Goal: Navigation & Orientation: Find specific page/section

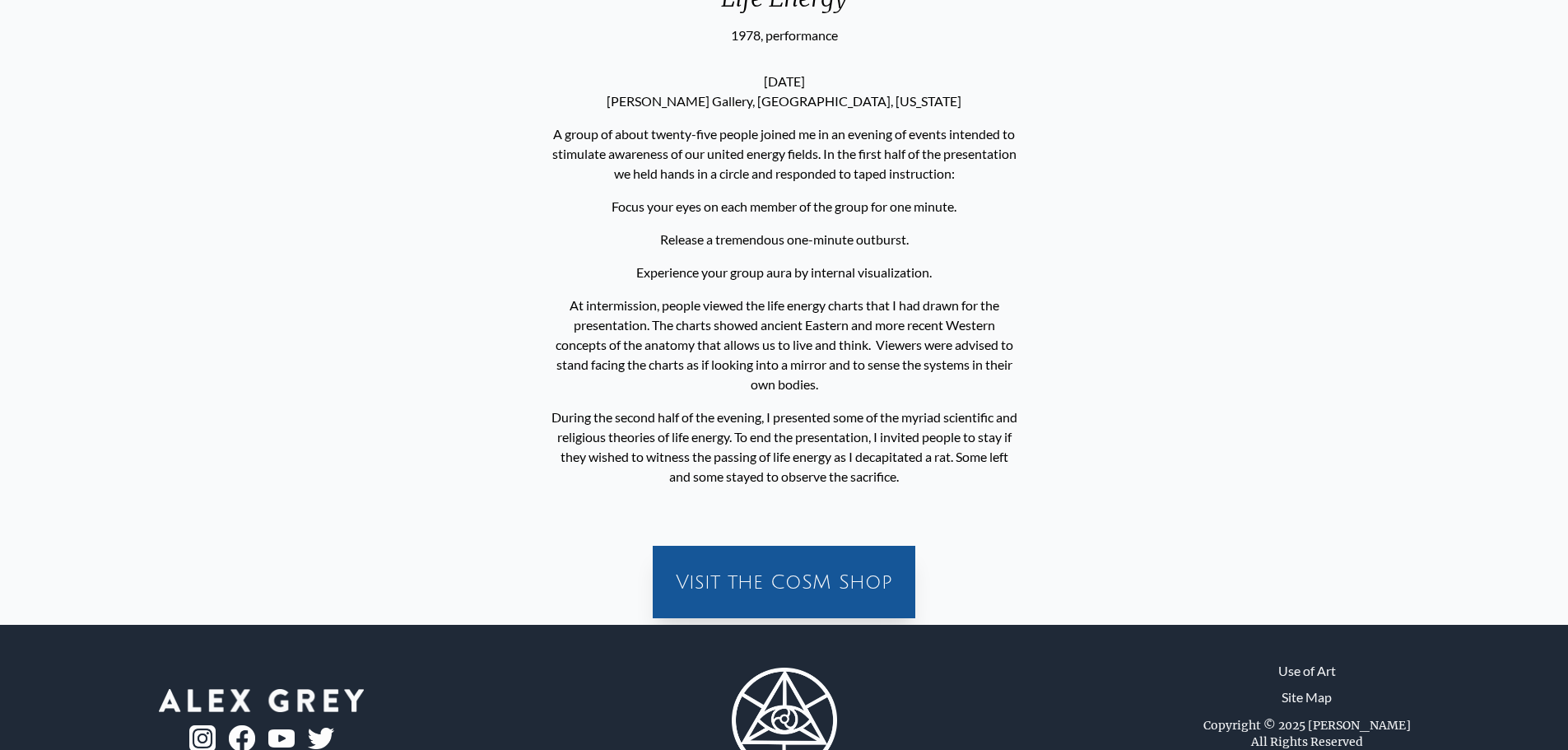
scroll to position [857, 0]
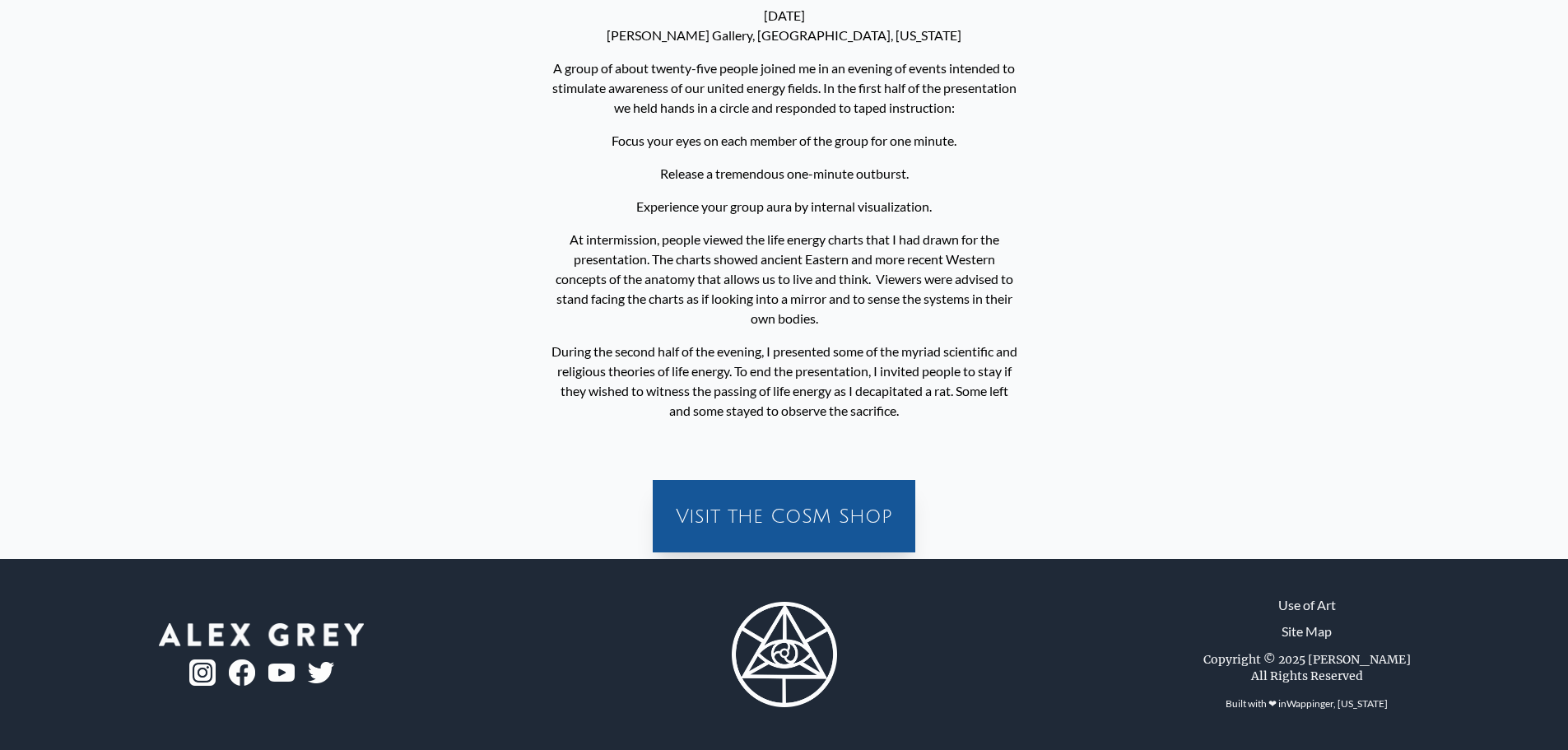
click at [837, 500] on div "Visit the CoSM Shop" at bounding box center [783, 516] width 242 height 52
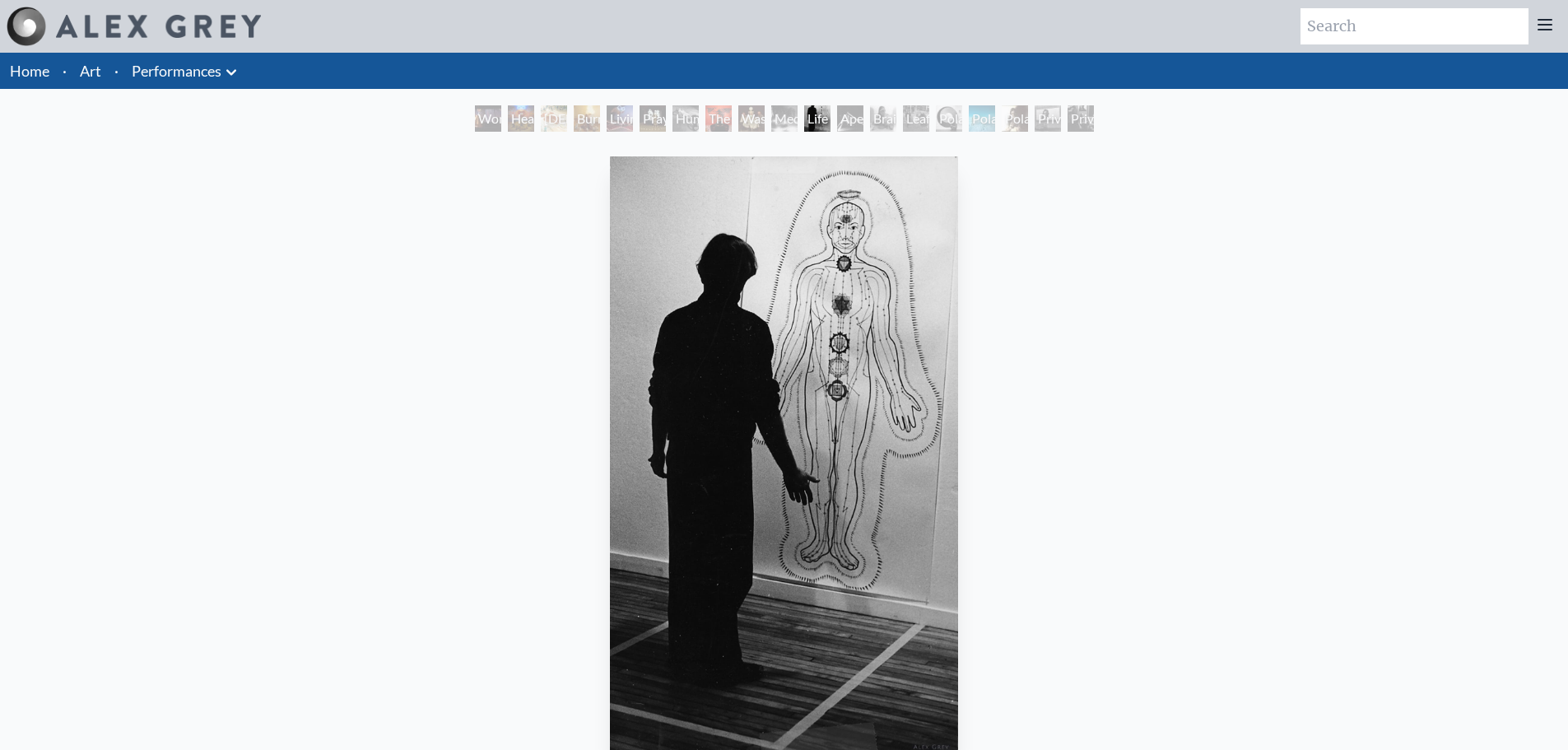
click at [532, 112] on div "Heart Net" at bounding box center [520, 118] width 26 height 26
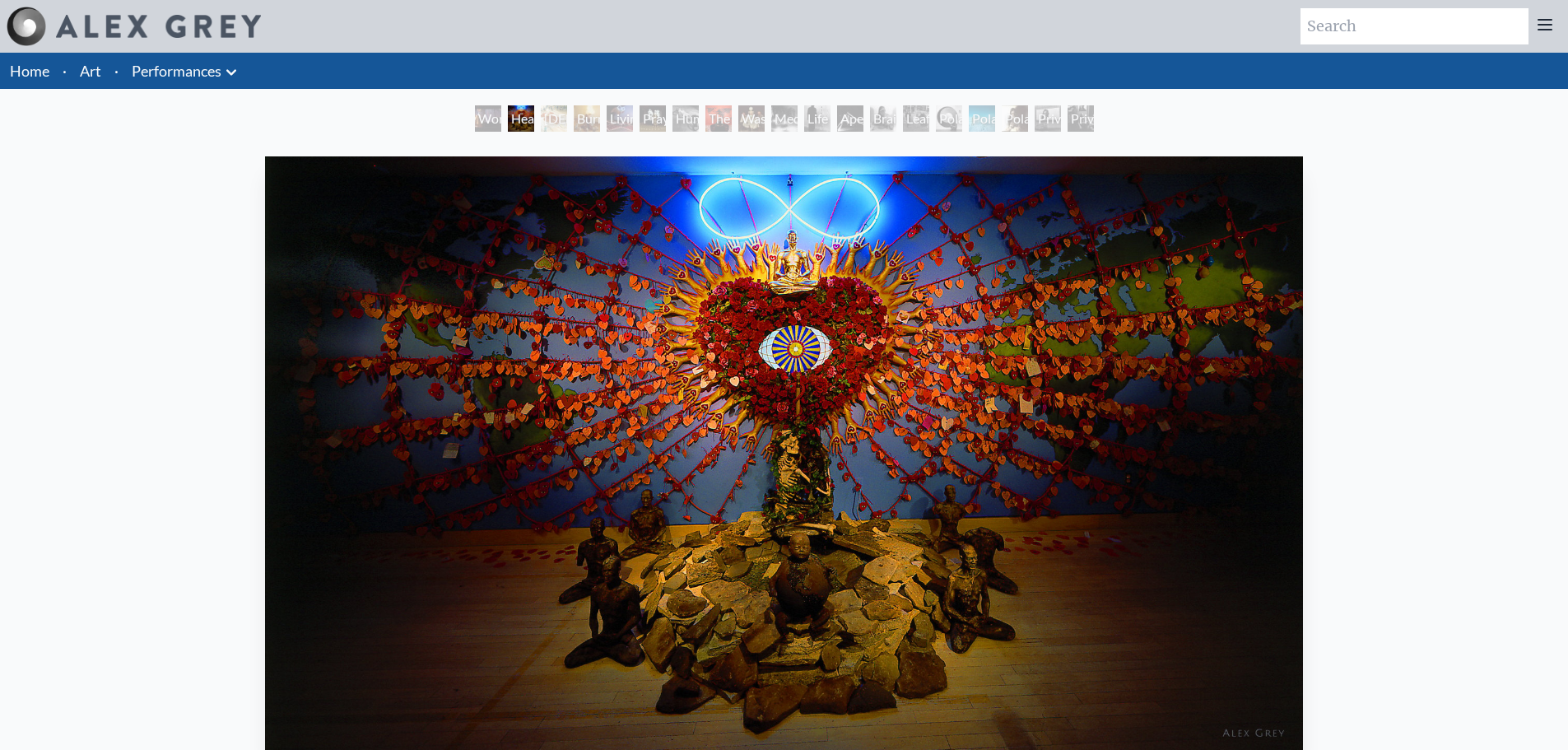
click at [1297, 355] on img "2 / 19" at bounding box center [784, 456] width 1038 height 600
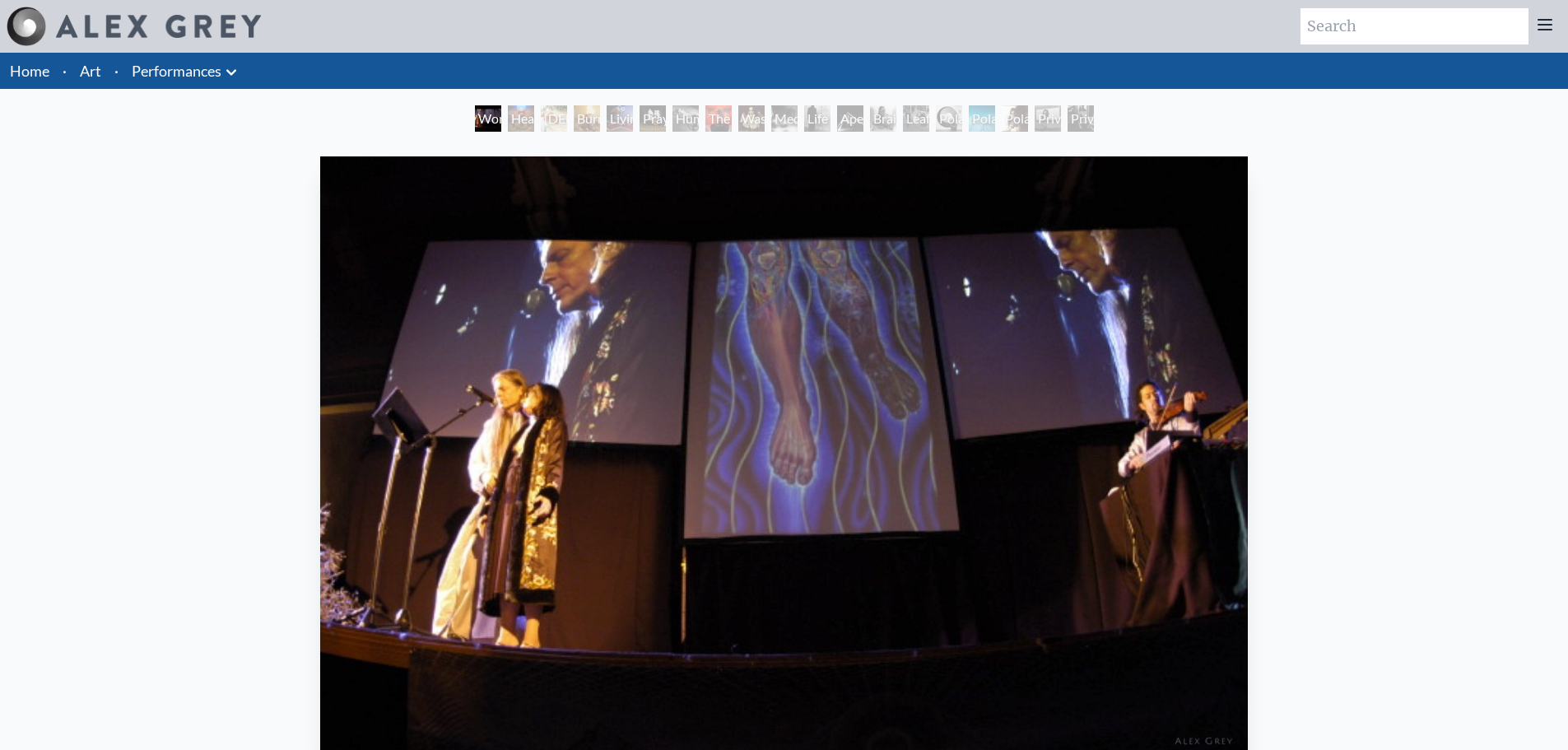
click at [586, 119] on div "Burnt Offering" at bounding box center [586, 118] width 26 height 26
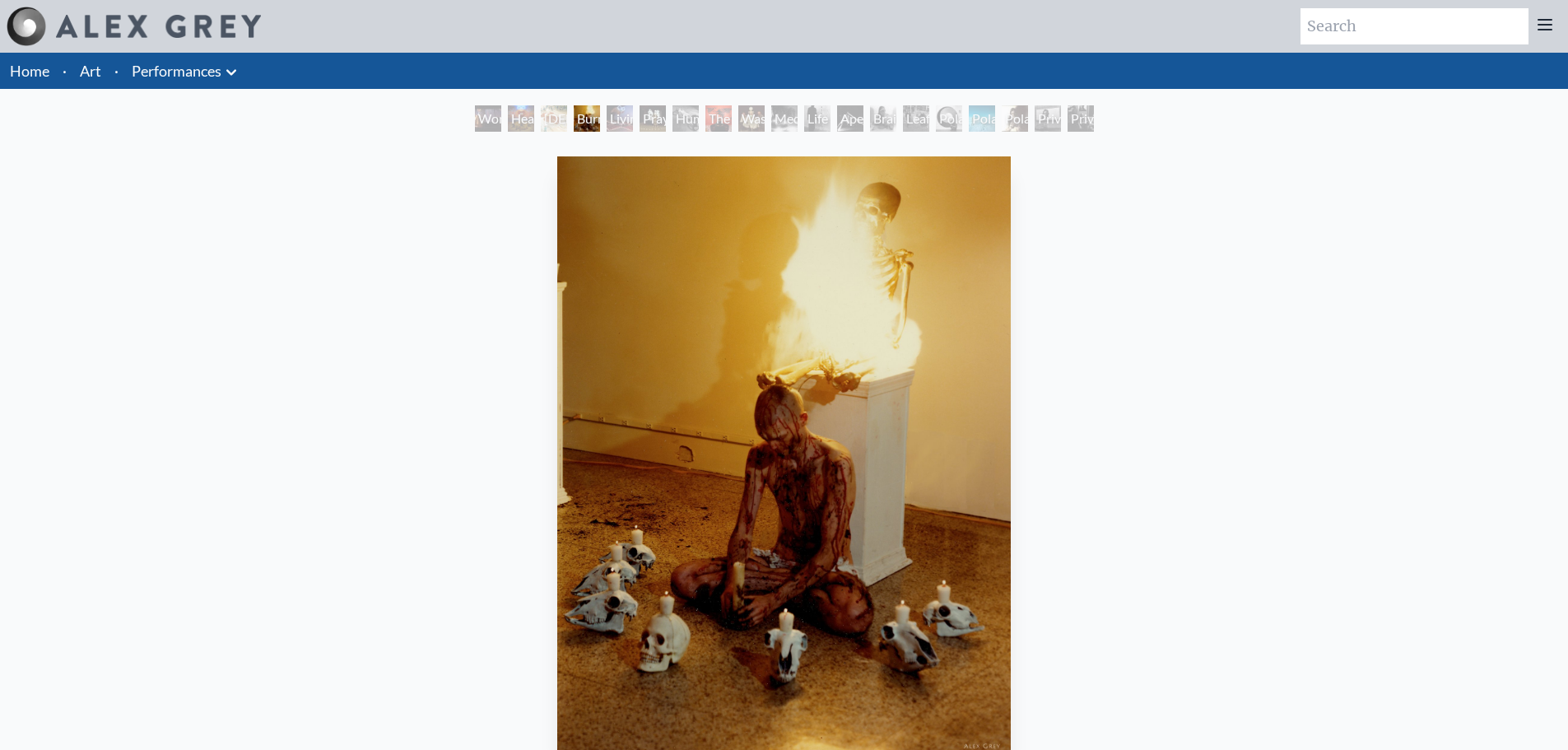
click at [600, 117] on div "Burnt Offering" at bounding box center [586, 118] width 26 height 26
click at [719, 114] on div "The Beast" at bounding box center [718, 118] width 26 height 26
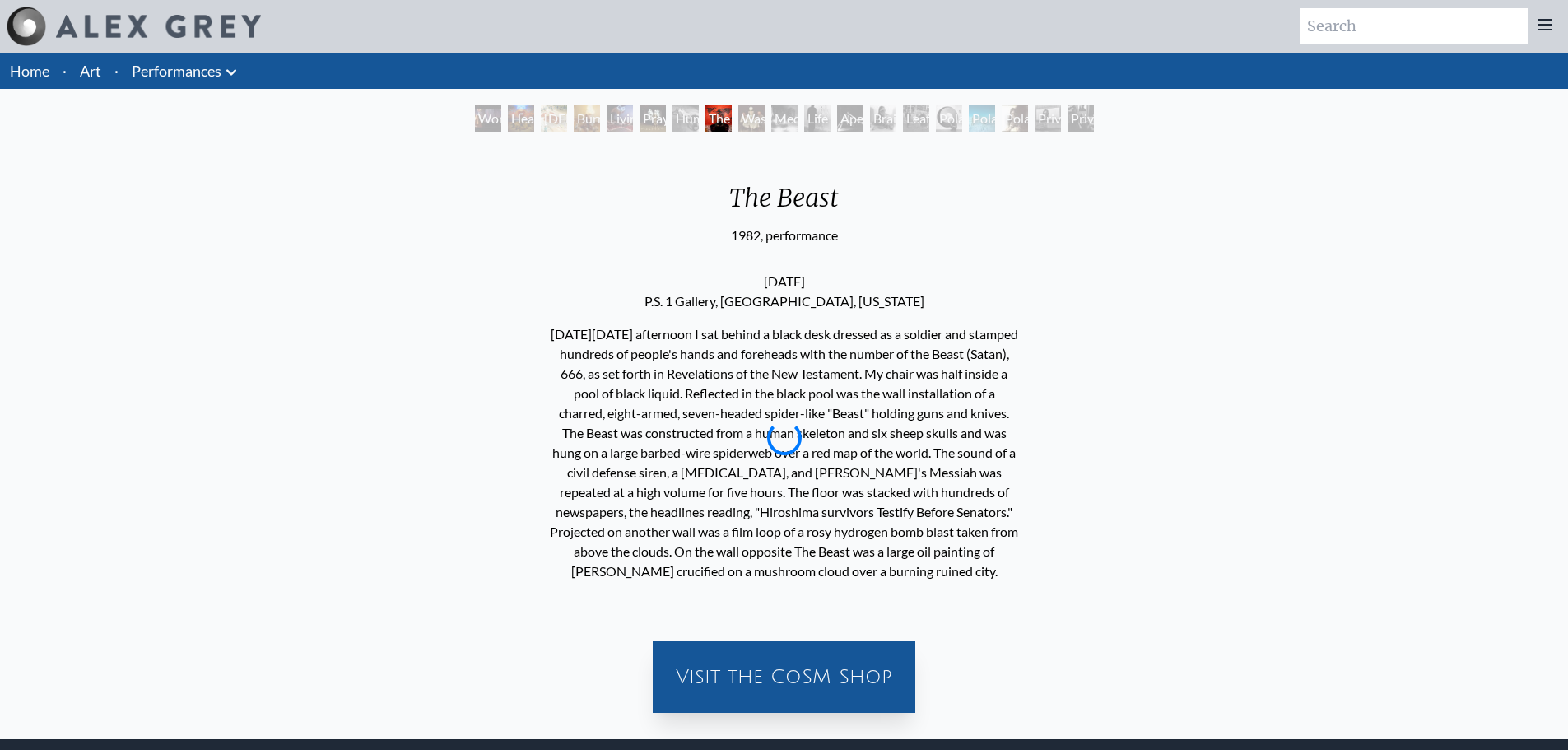
click at [759, 113] on div "Wasteland" at bounding box center [751, 118] width 26 height 26
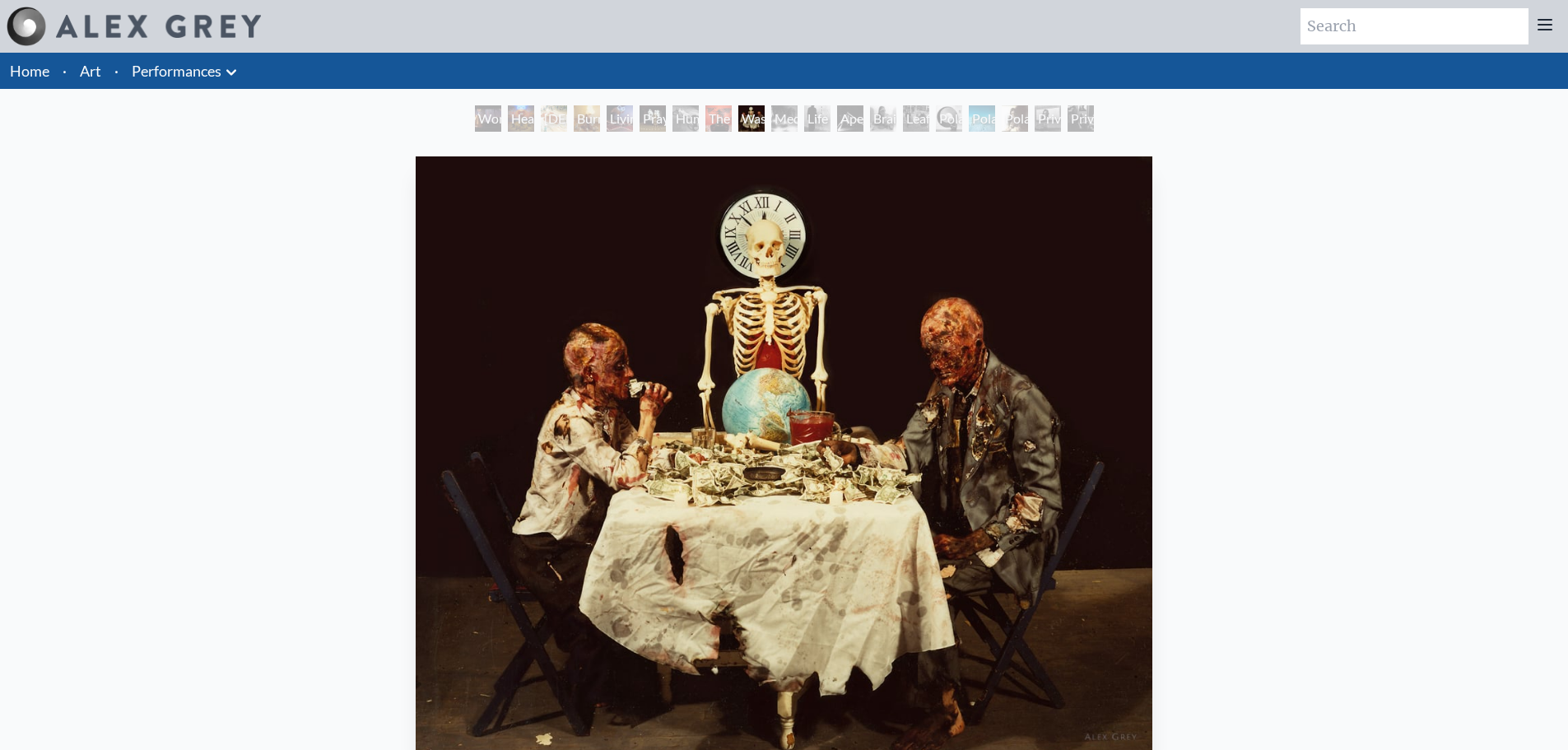
click at [884, 118] on div "Brain Sack" at bounding box center [883, 118] width 26 height 26
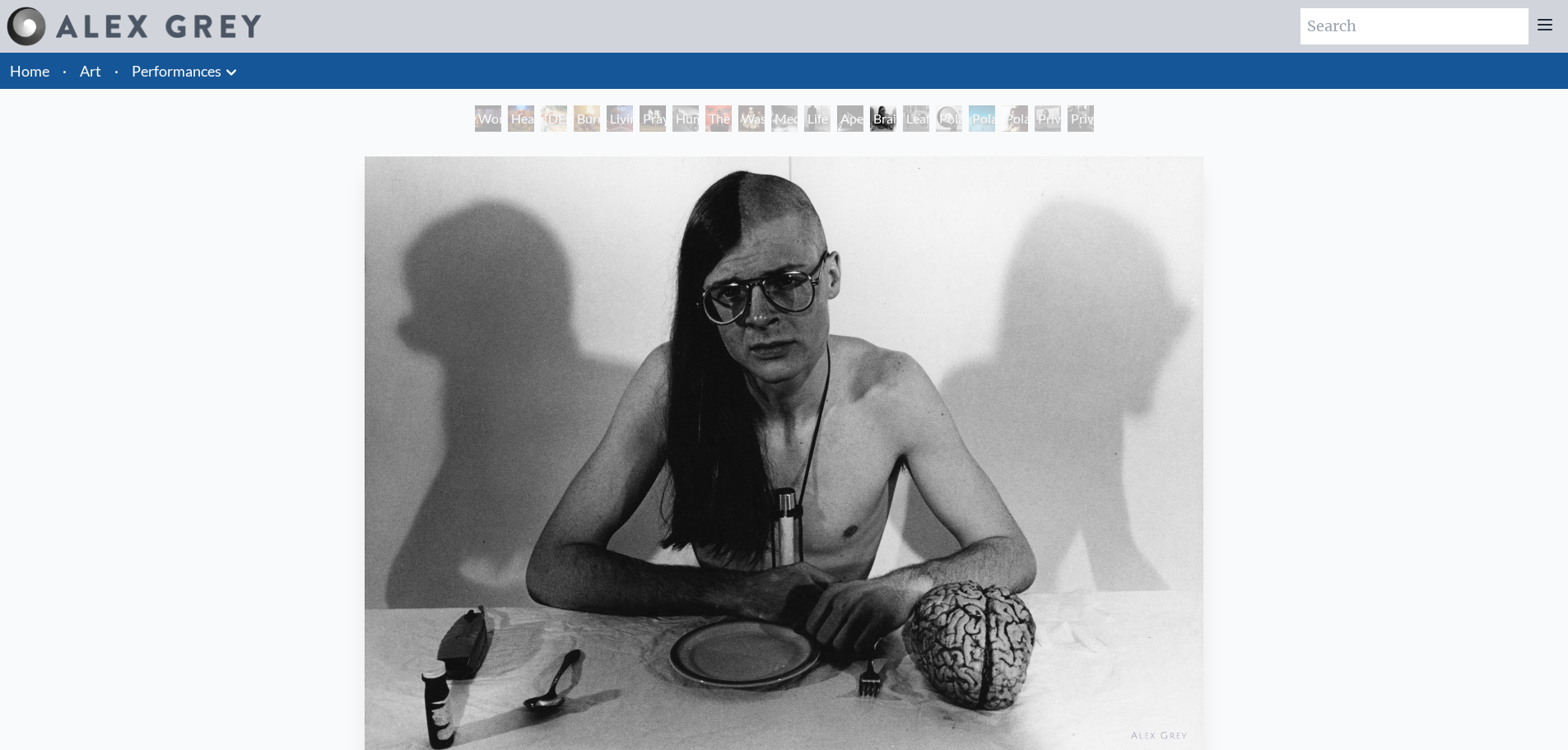
click at [95, 65] on link "Art" at bounding box center [90, 70] width 21 height 23
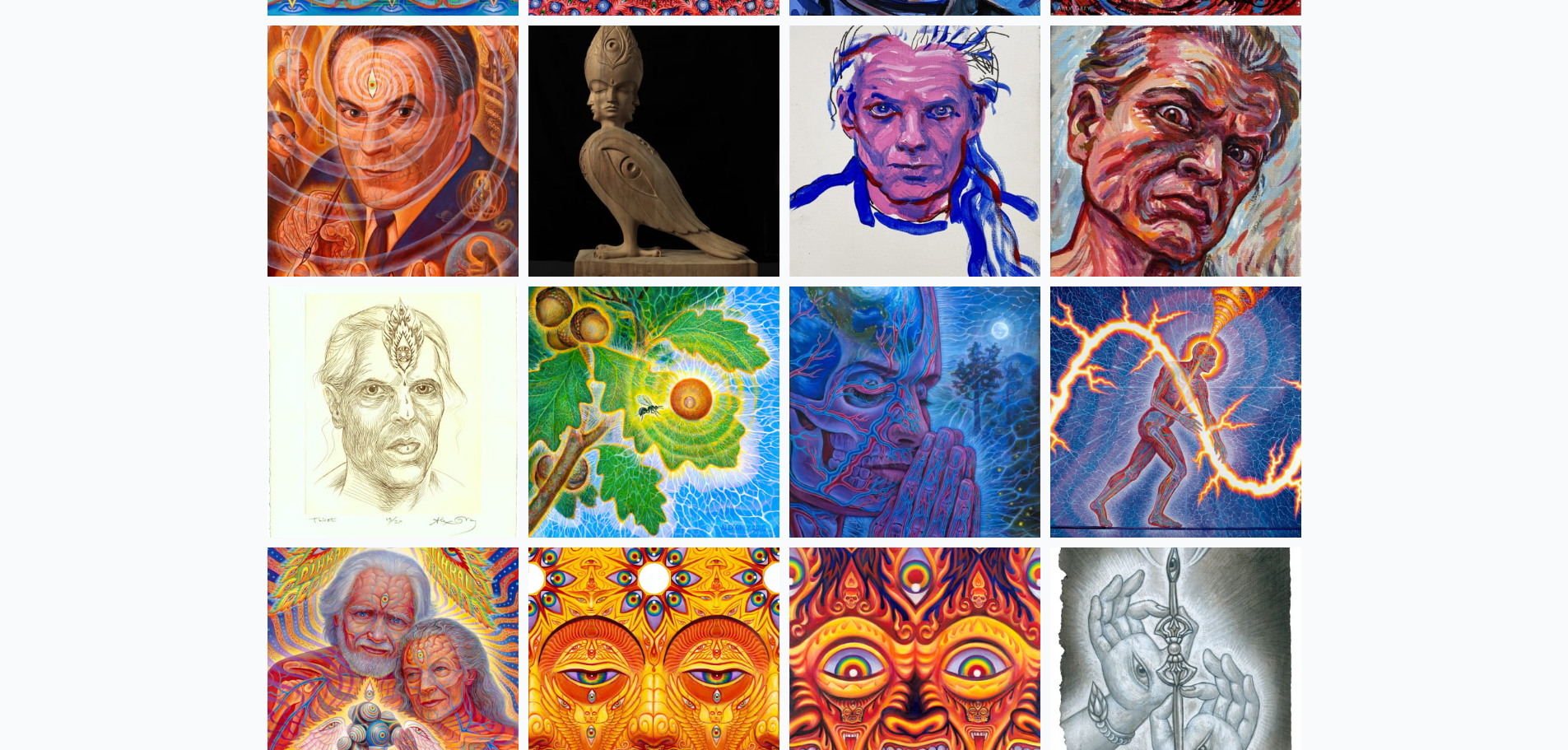
scroll to position [4608, 0]
